Goal: Information Seeking & Learning: Learn about a topic

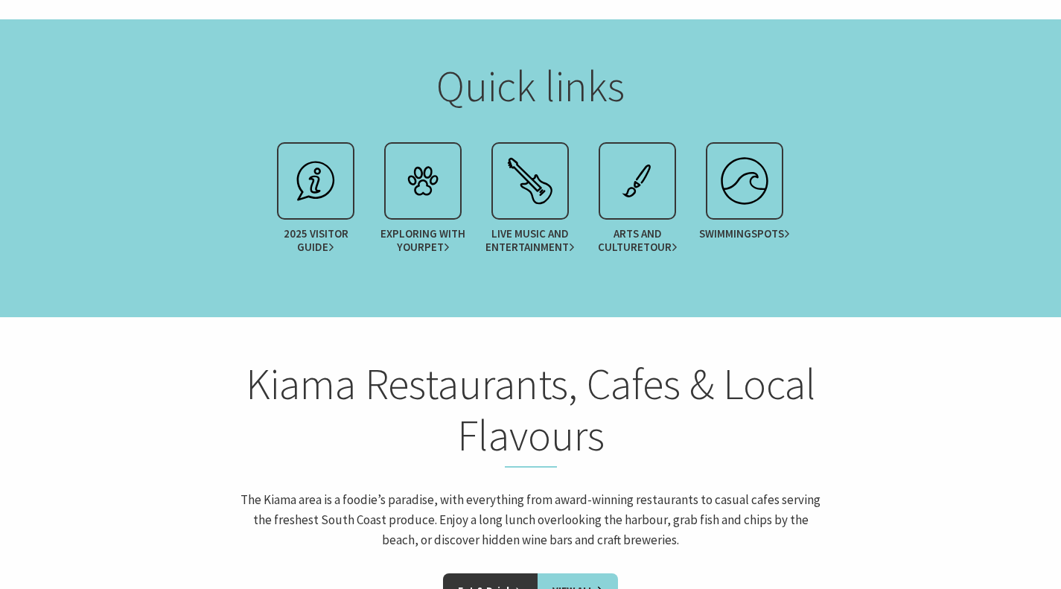
scroll to position [1825, 0]
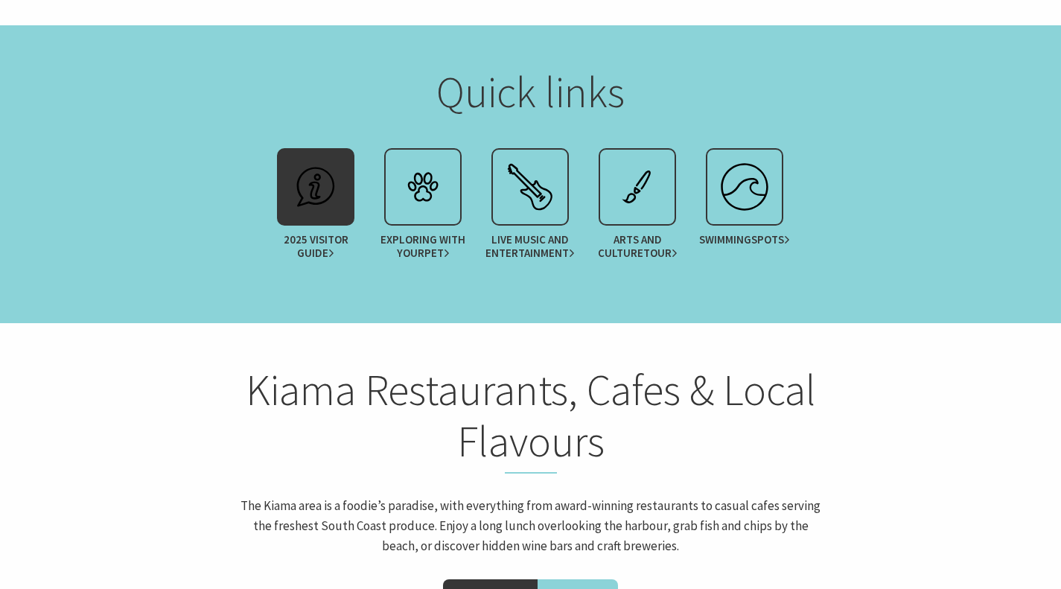
click at [319, 246] on span "Guide" at bounding box center [315, 252] width 37 height 13
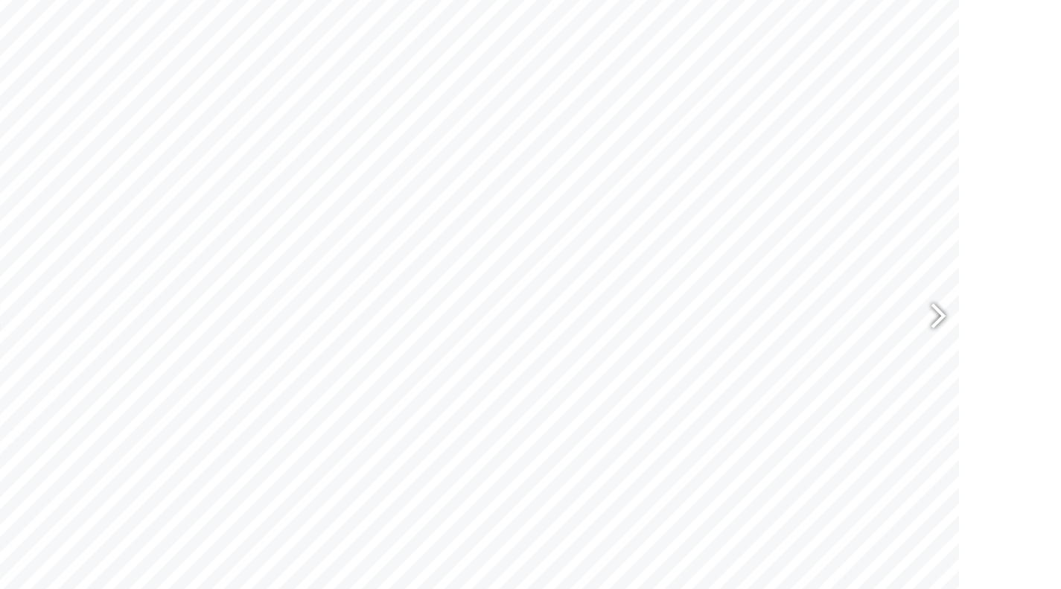
scroll to position [672, 0]
click at [982, 337] on section "The 2025 Kiama Visitor Guide is the must-have handbook for visitors, highlighti…" at bounding box center [530, 239] width 1061 height 855
click at [961, 282] on div at bounding box center [947, 284] width 34 height 54
click at [957, 296] on div at bounding box center [947, 284] width 34 height 54
click at [960, 299] on div at bounding box center [947, 284] width 34 height 54
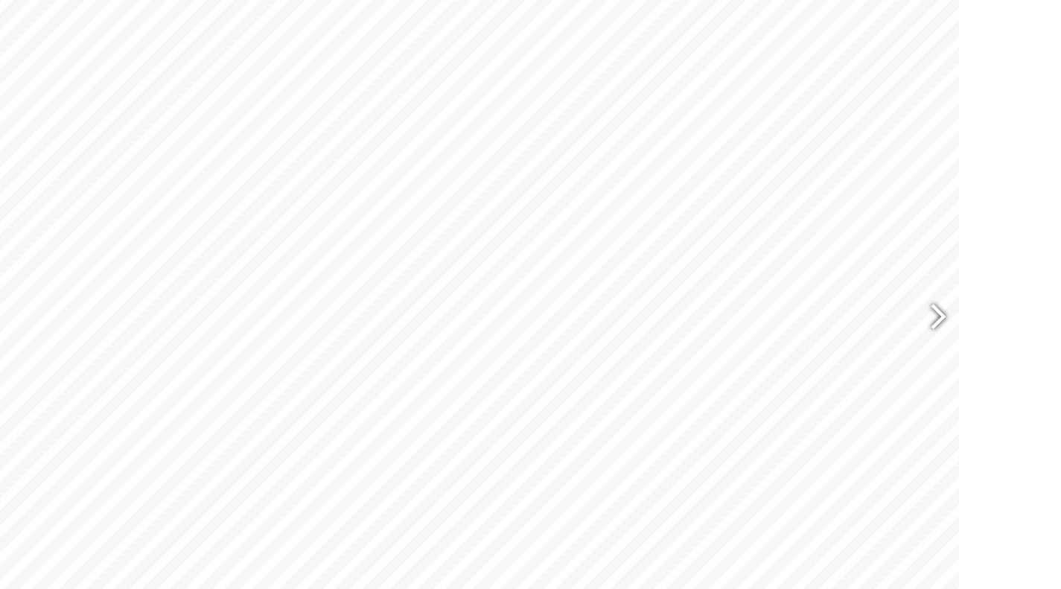
click at [963, 292] on div at bounding box center [947, 284] width 34 height 54
click at [952, 306] on div at bounding box center [947, 284] width 34 height 54
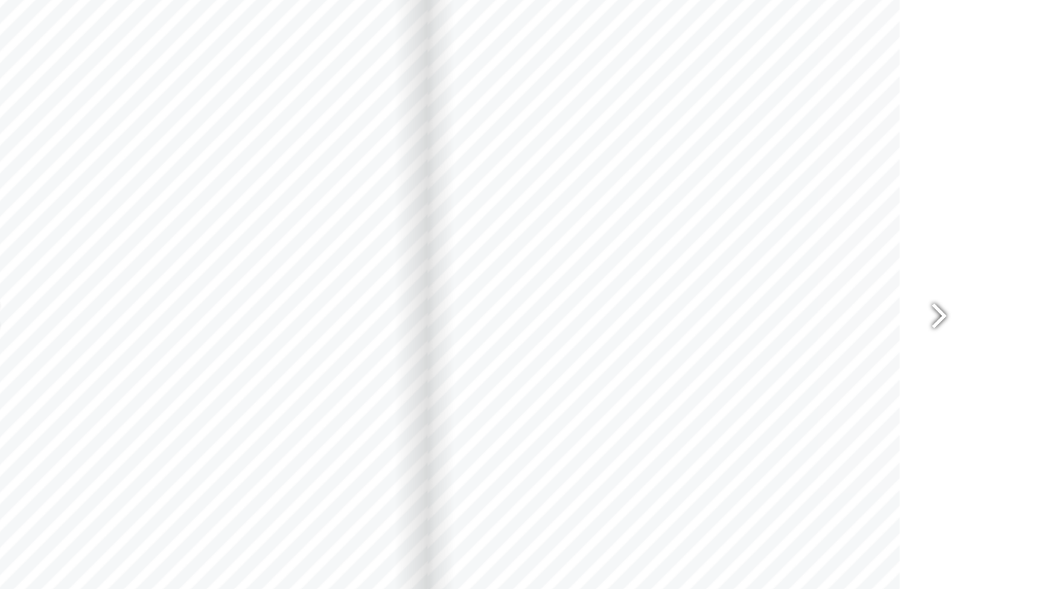
click at [954, 298] on div at bounding box center [947, 284] width 34 height 54
click at [968, 266] on div at bounding box center [952, 283] width 37 height 74
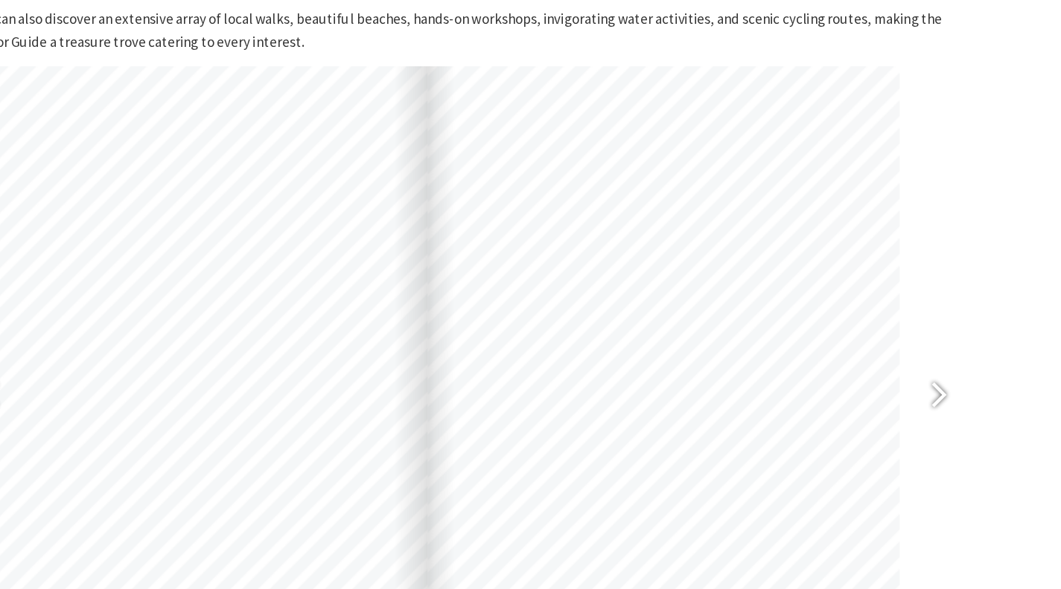
scroll to position [600, 0]
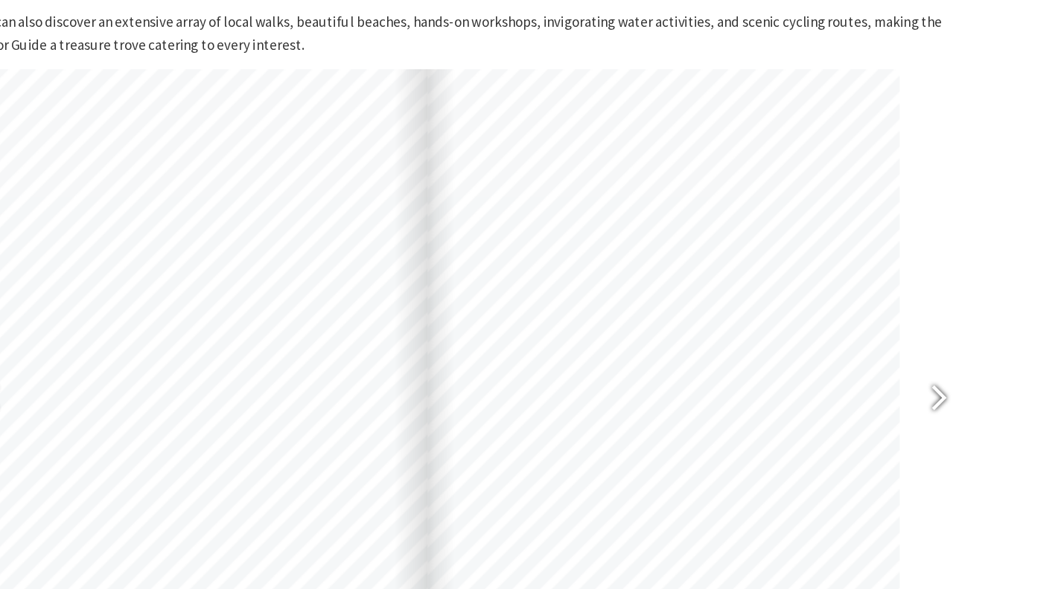
click at [941, 364] on div at bounding box center [947, 356] width 34 height 54
click at [957, 359] on div at bounding box center [947, 356] width 34 height 54
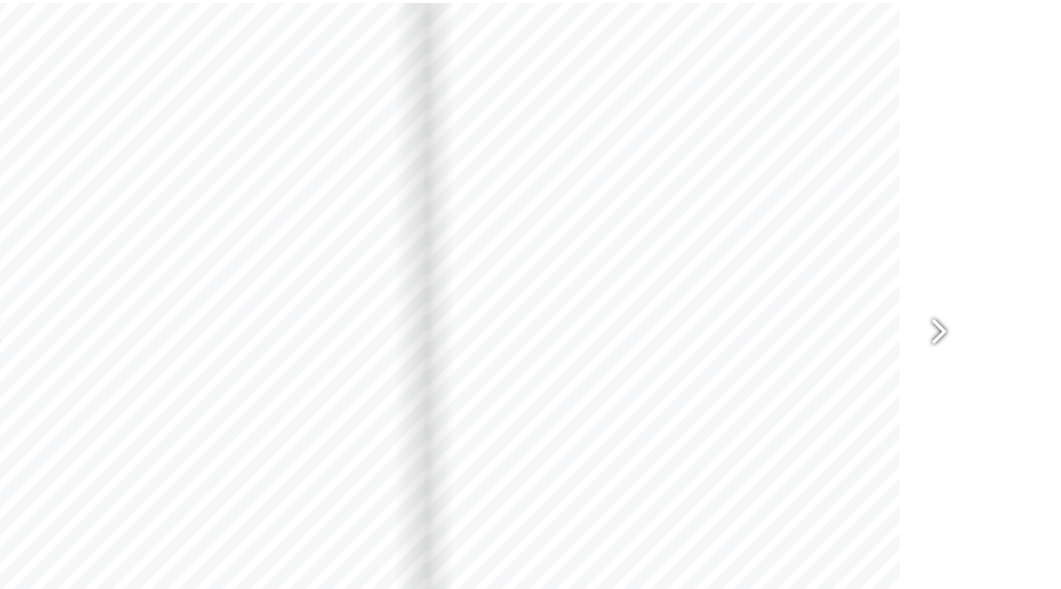
click at [948, 355] on div at bounding box center [947, 356] width 34 height 54
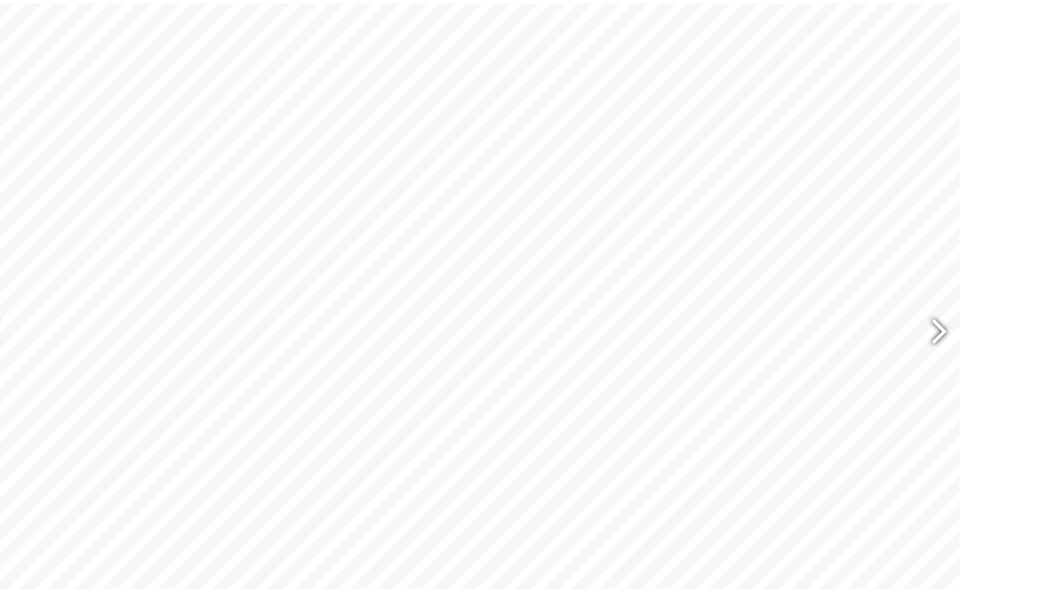
click at [953, 345] on div at bounding box center [947, 356] width 34 height 54
type input "37"
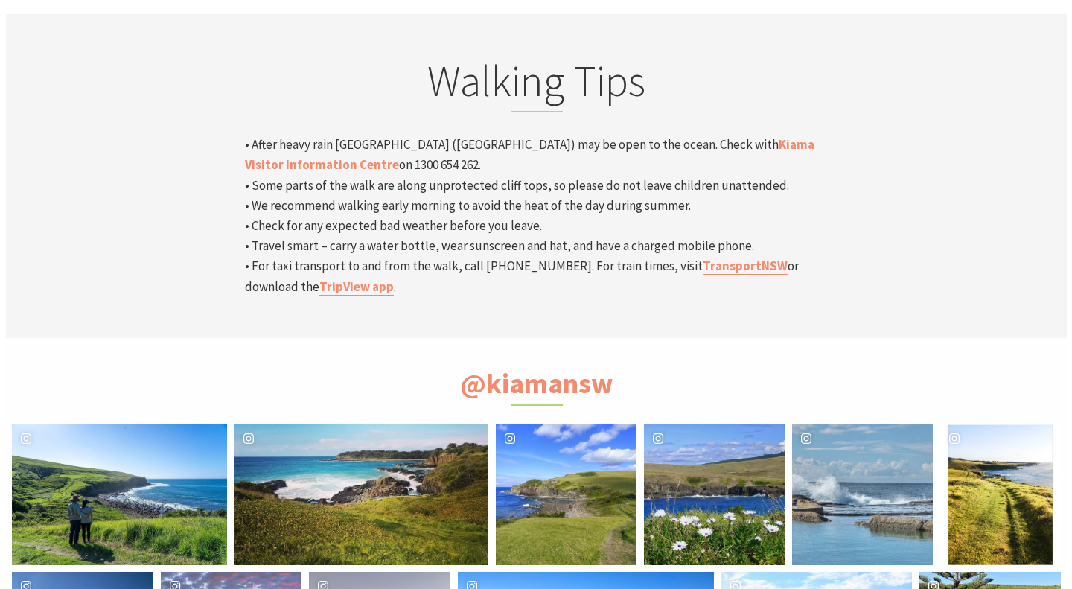
scroll to position [4913, 0]
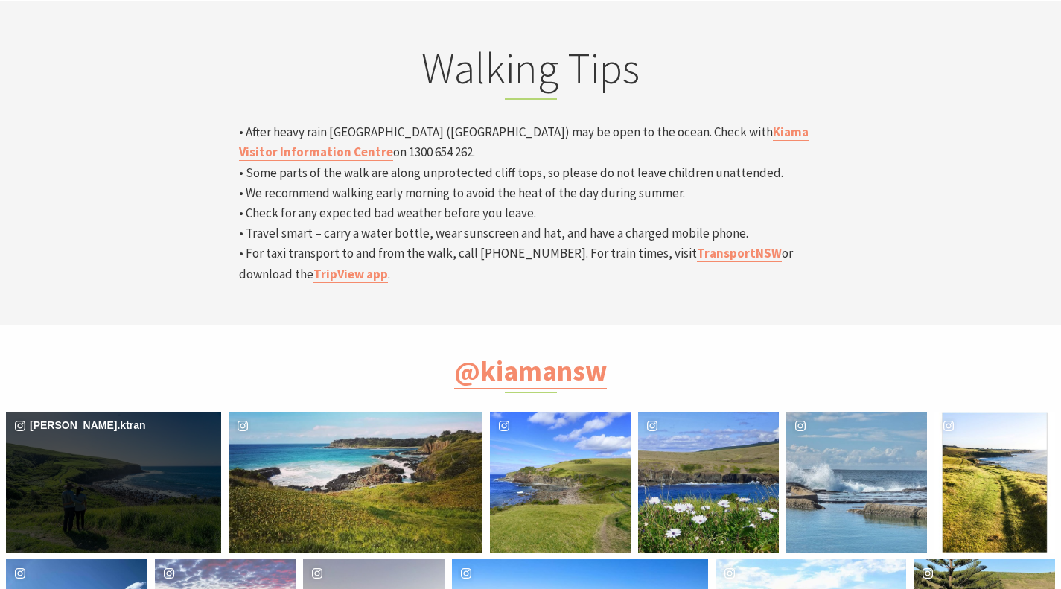
click at [154, 412] on div "[PERSON_NAME].ktran" at bounding box center [113, 482] width 215 height 141
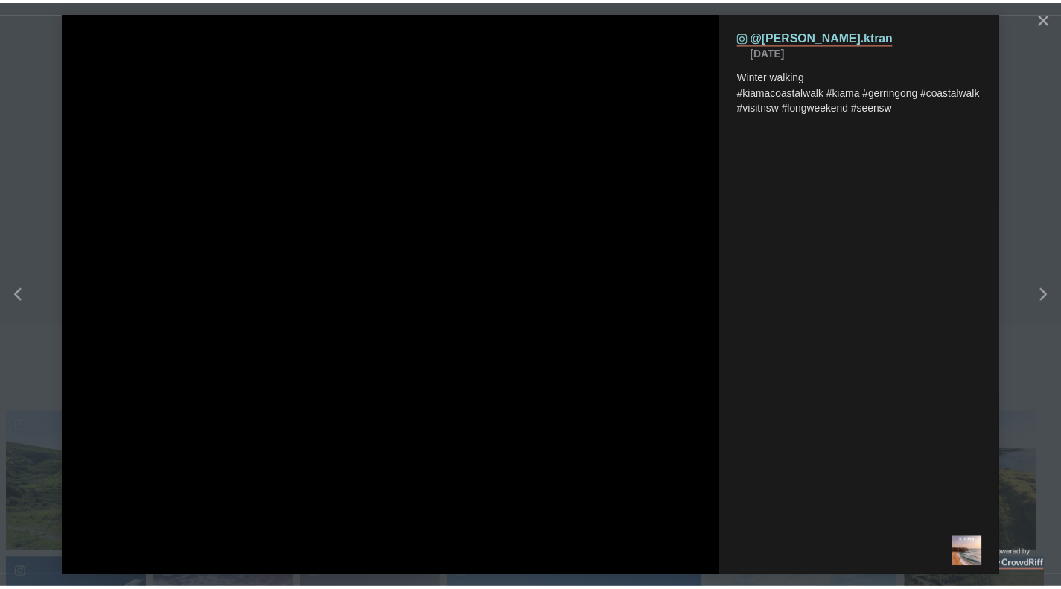
scroll to position [477, 1091]
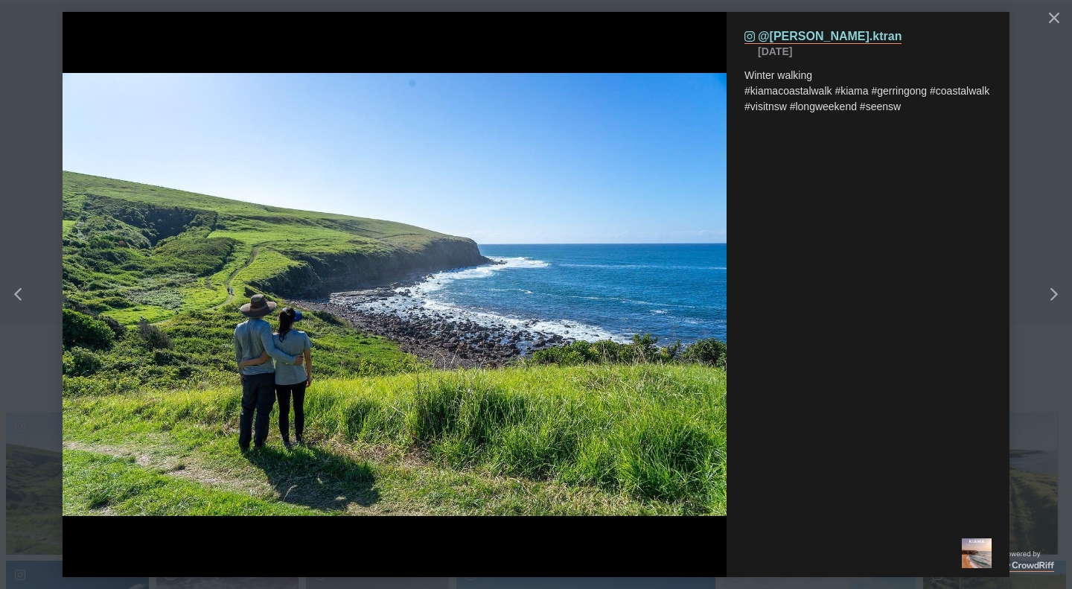
click at [1018, 98] on button "details for image" at bounding box center [536, 294] width 1072 height 589
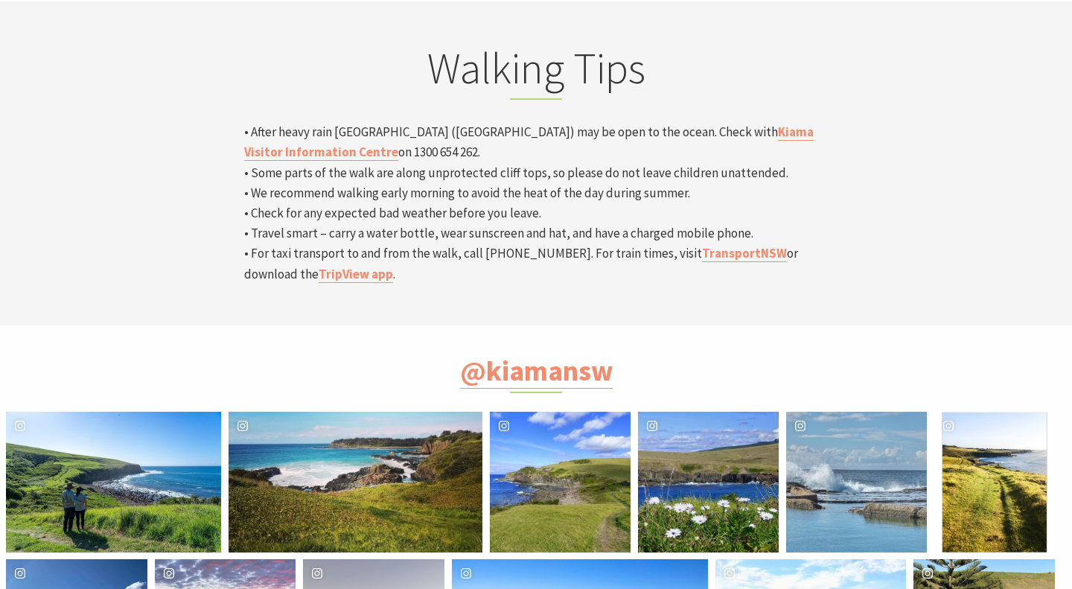
scroll to position [473, 1079]
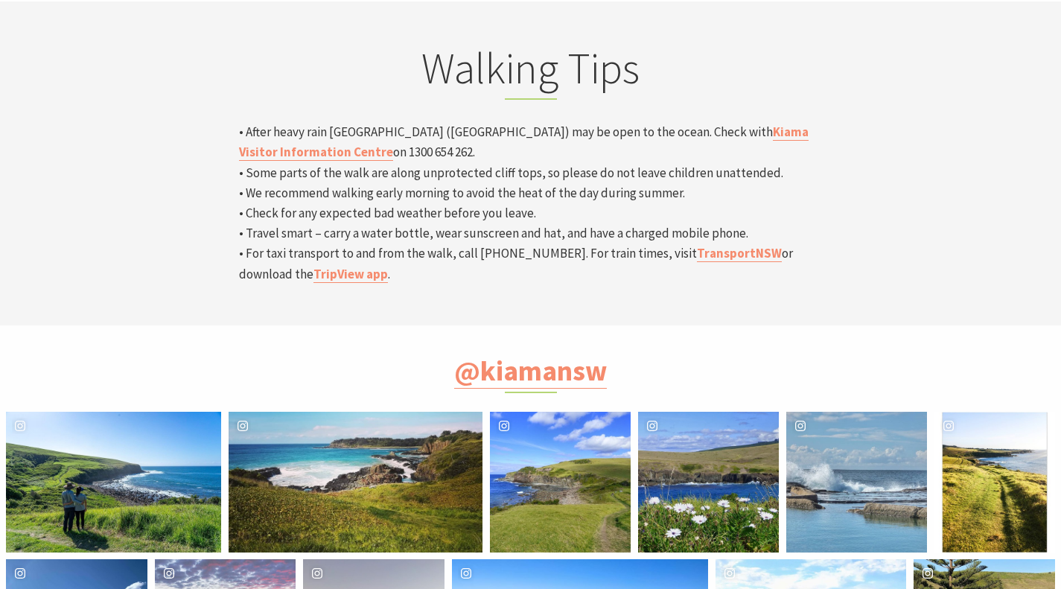
click at [986, 412] on div "_ladyjennifer_ Location Kiama" at bounding box center [994, 482] width 121 height 141
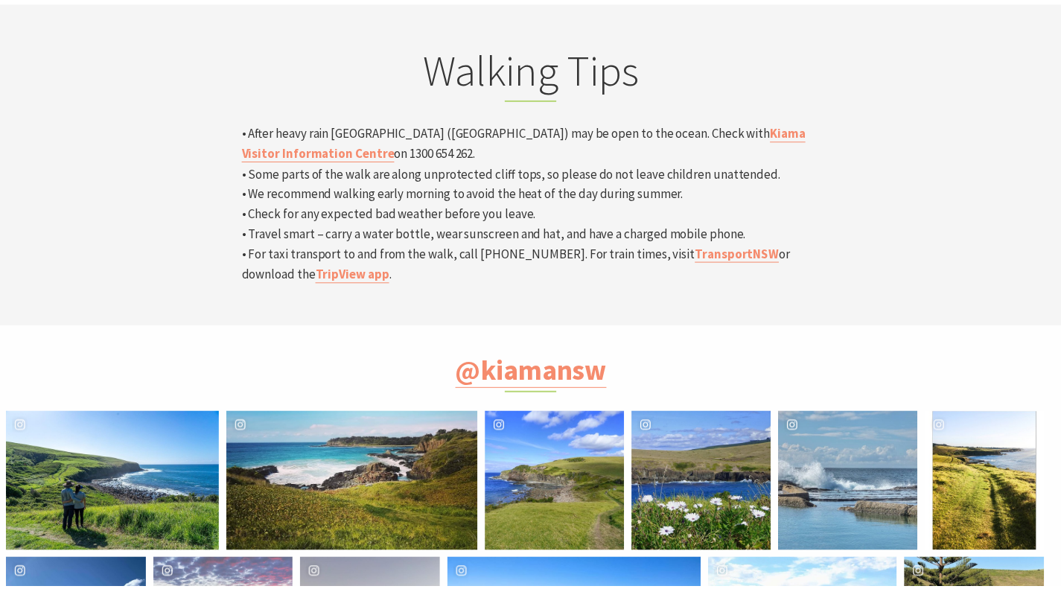
scroll to position [477, 1091]
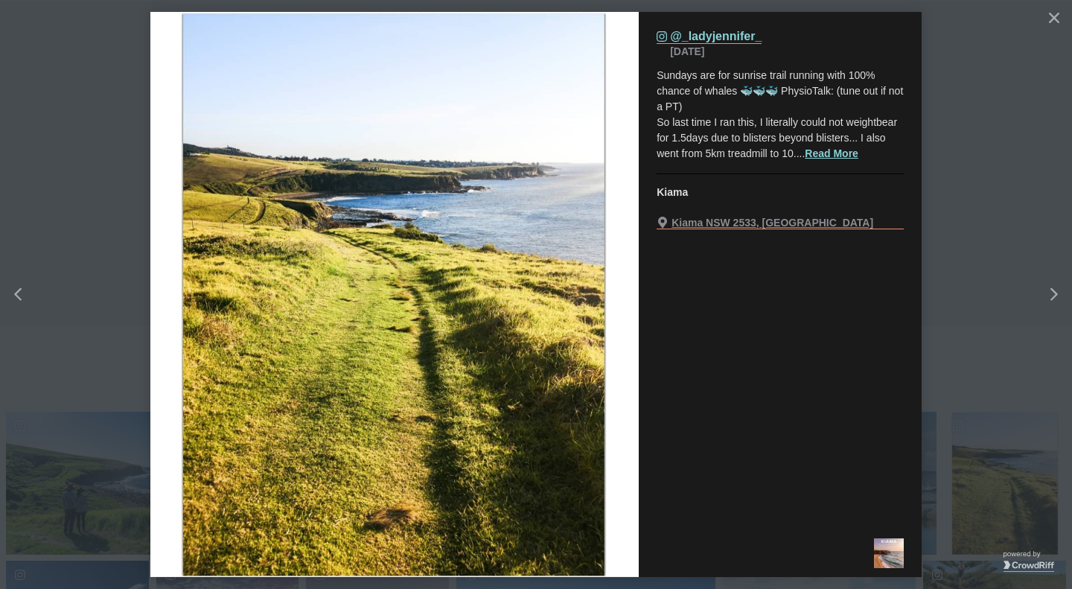
click at [849, 162] on div "Instagram (opens in a new tab) @_ladyjennifer_ July 27 Sundays are for sunrise …" at bounding box center [780, 102] width 247 height 144
click at [844, 158] on button "Read More" at bounding box center [832, 154] width 54 height 16
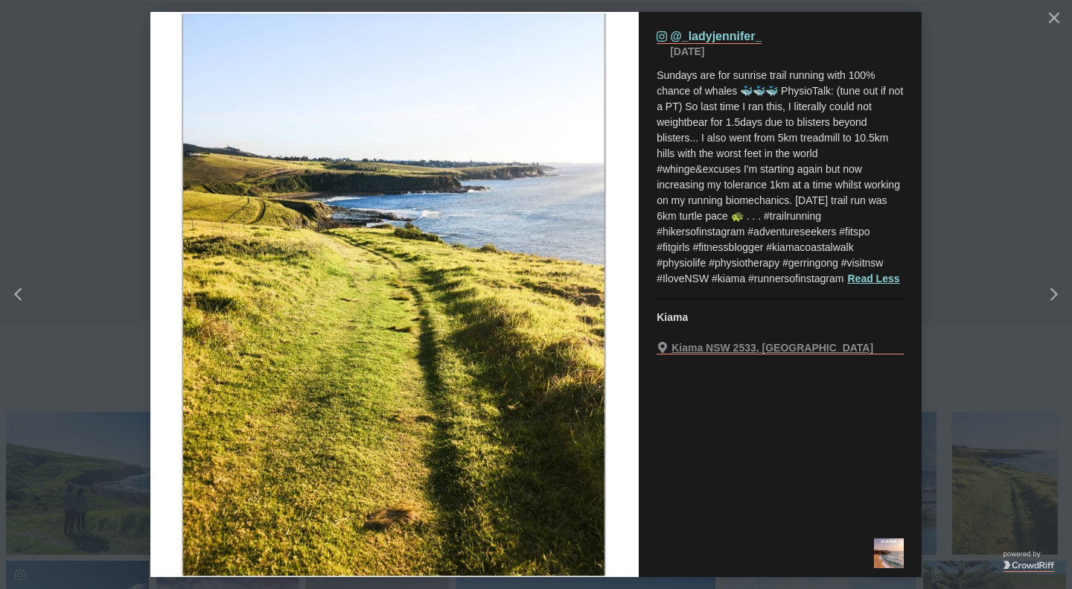
click at [1060, 144] on button "details for image" at bounding box center [536, 294] width 1072 height 589
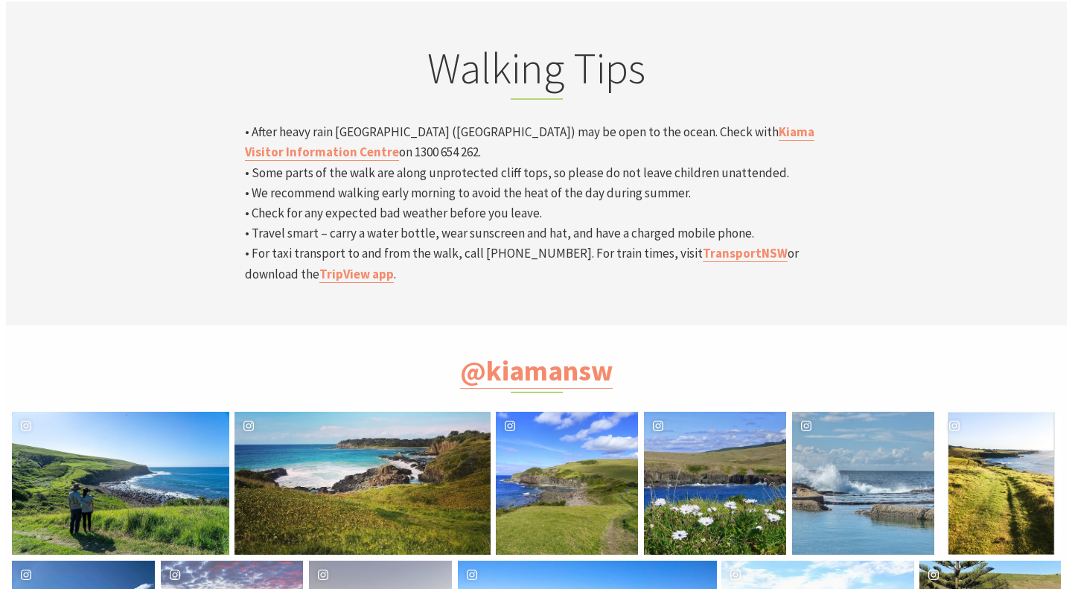
scroll to position [473, 1079]
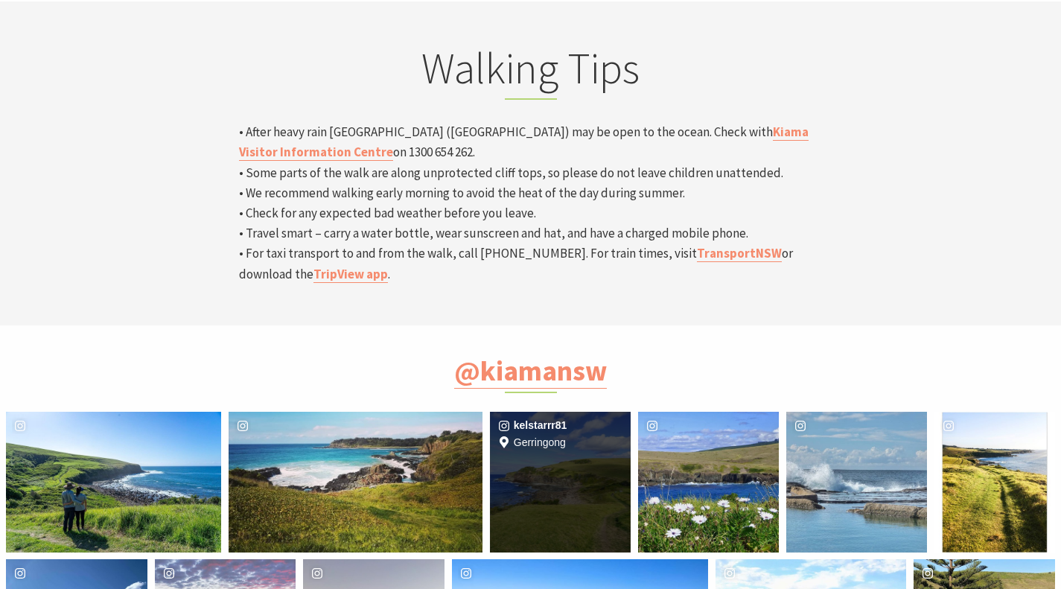
click at [584, 412] on div "Location Gerringong" at bounding box center [607, 482] width 47 height 141
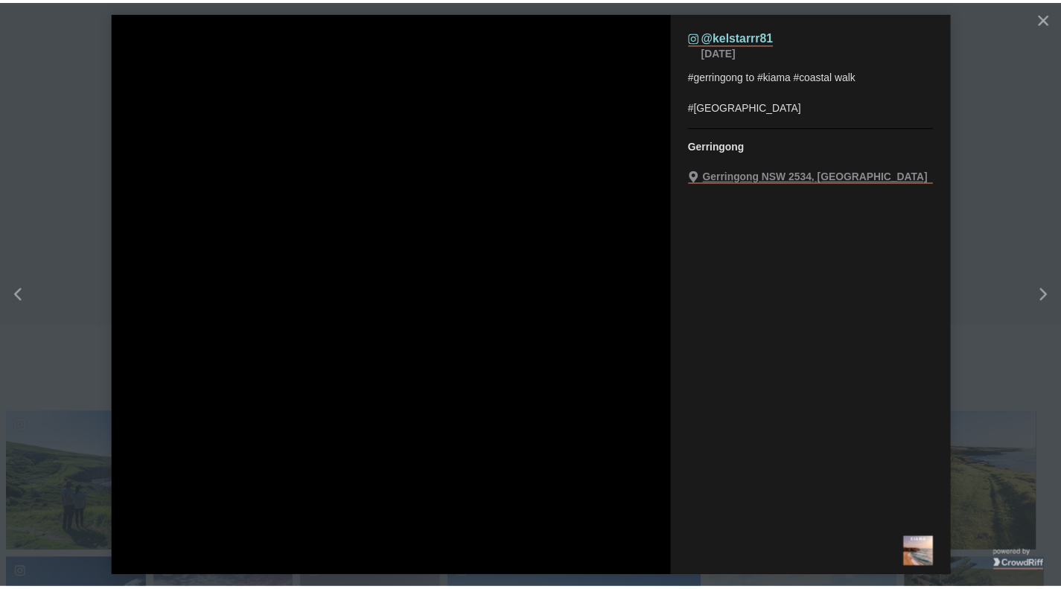
scroll to position [477, 1091]
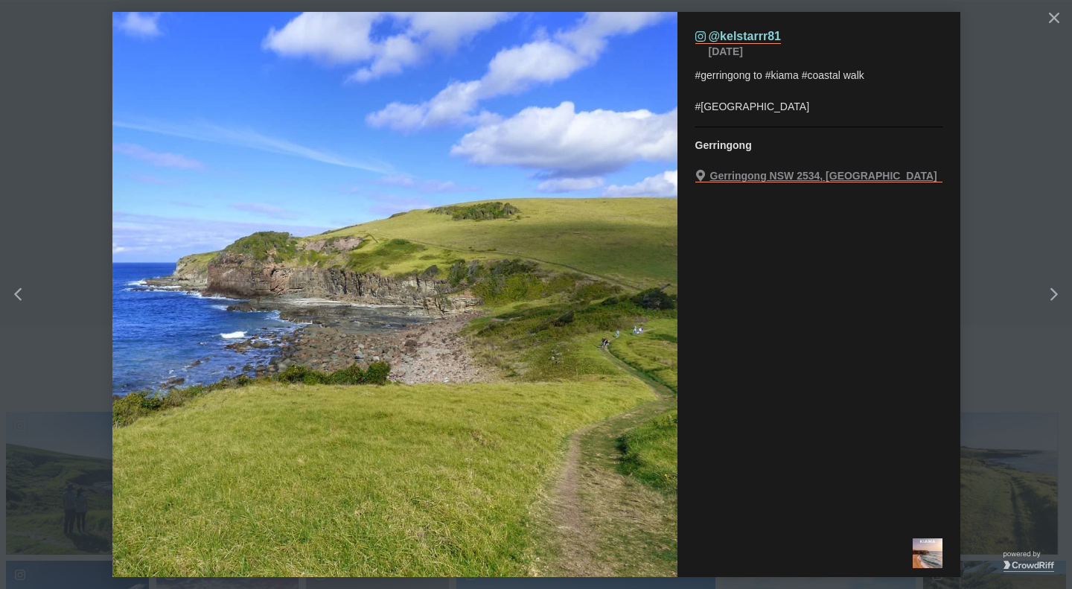
click at [1015, 154] on button "details for image" at bounding box center [536, 294] width 1072 height 589
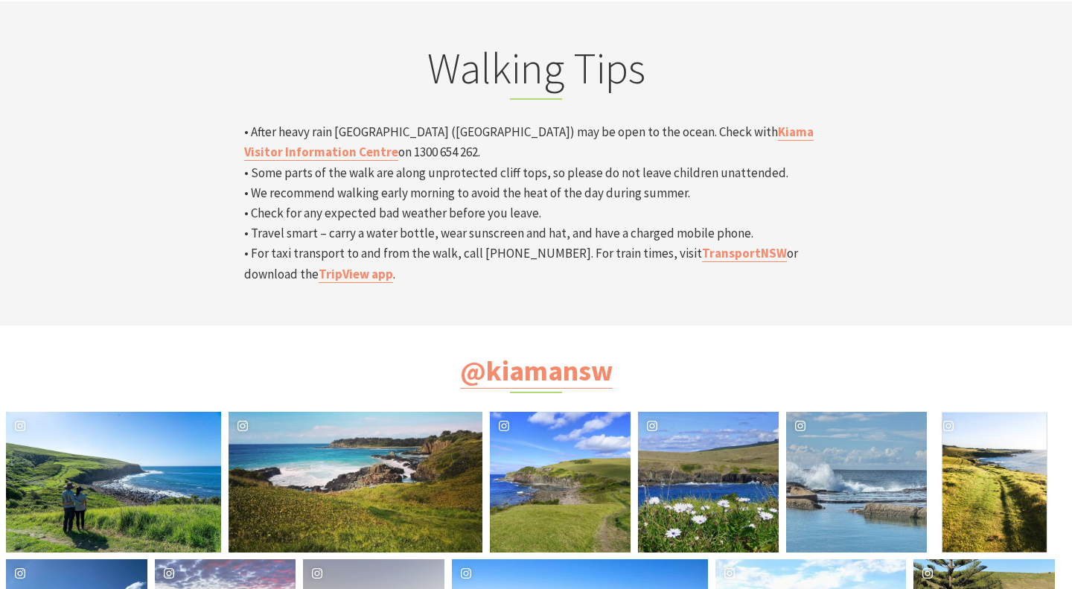
scroll to position [473, 1079]
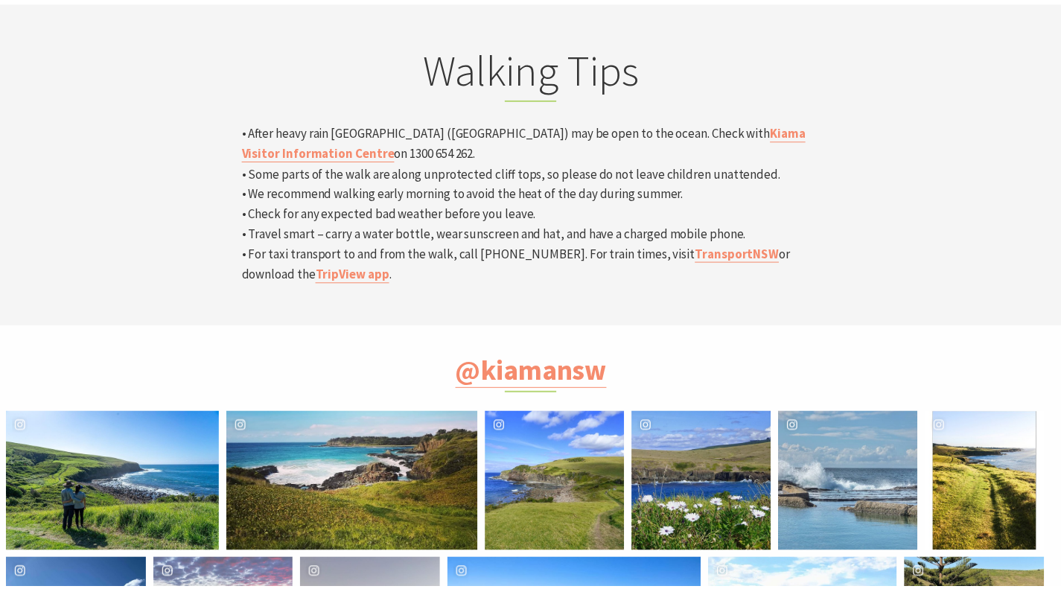
scroll to position [477, 1091]
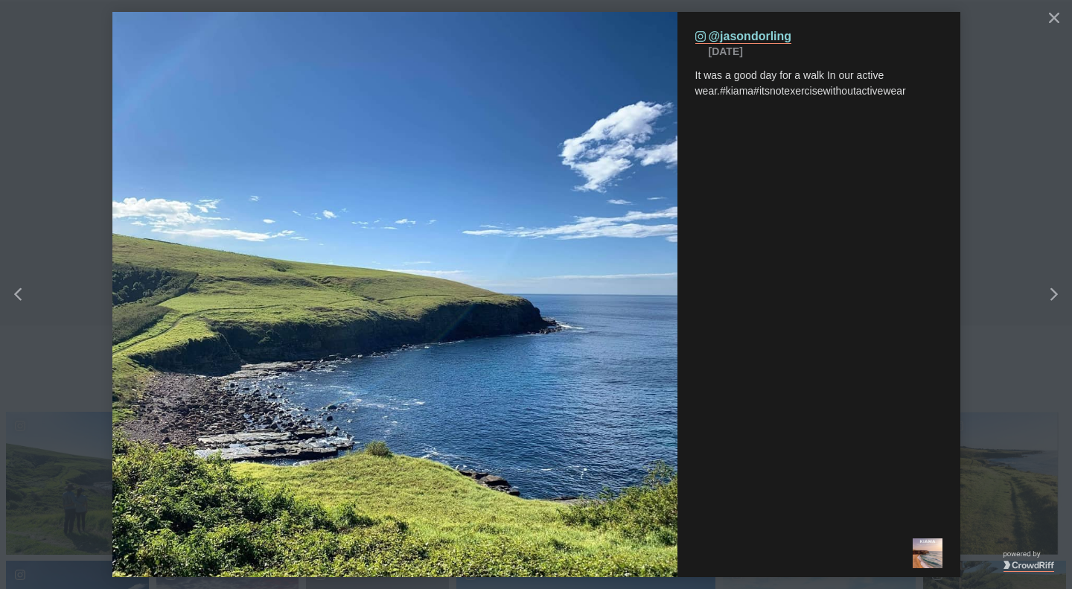
click at [103, 507] on button "details for image" at bounding box center [536, 294] width 1072 height 589
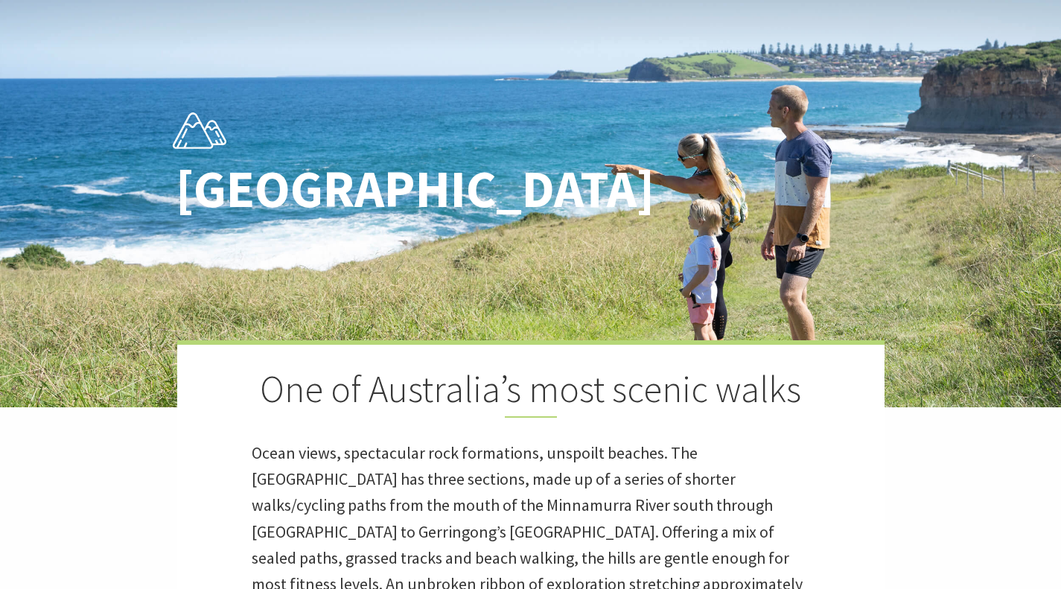
scroll to position [76, 0]
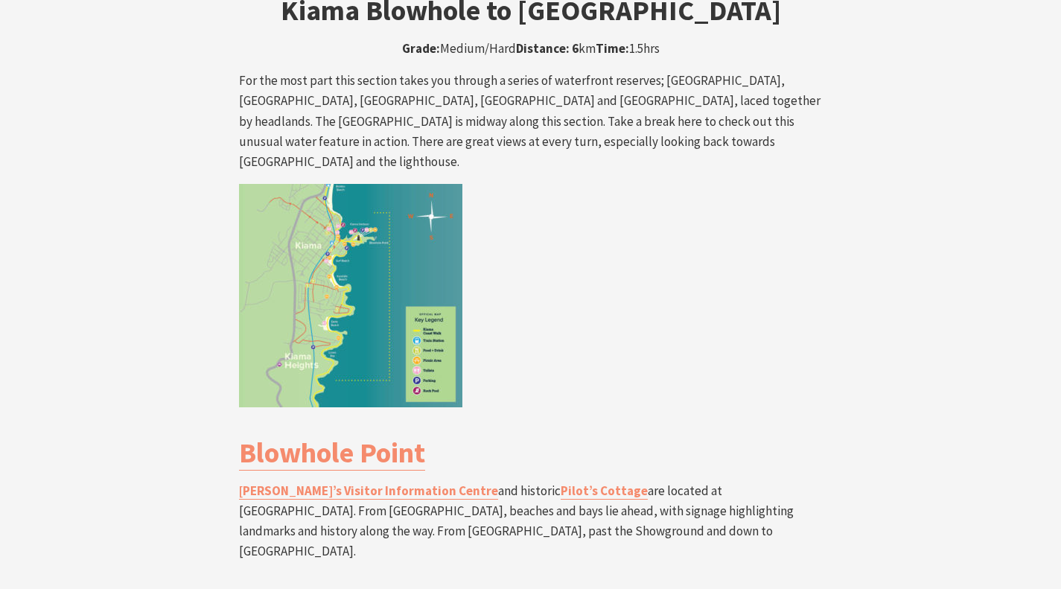
scroll to position [2590, 0]
